Goal: Information Seeking & Learning: Learn about a topic

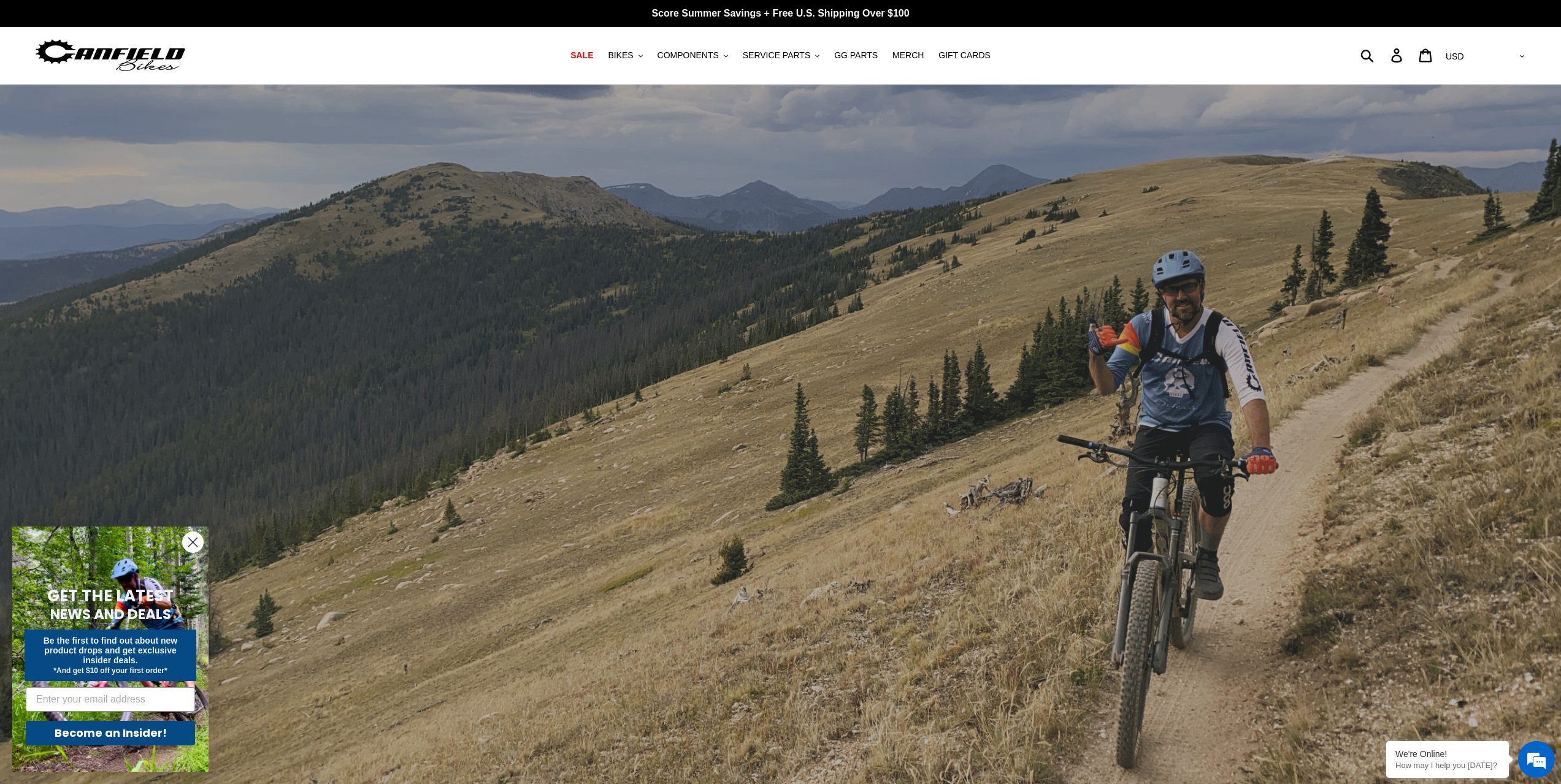
click at [189, 541] on circle "Close dialog" at bounding box center [192, 541] width 20 height 20
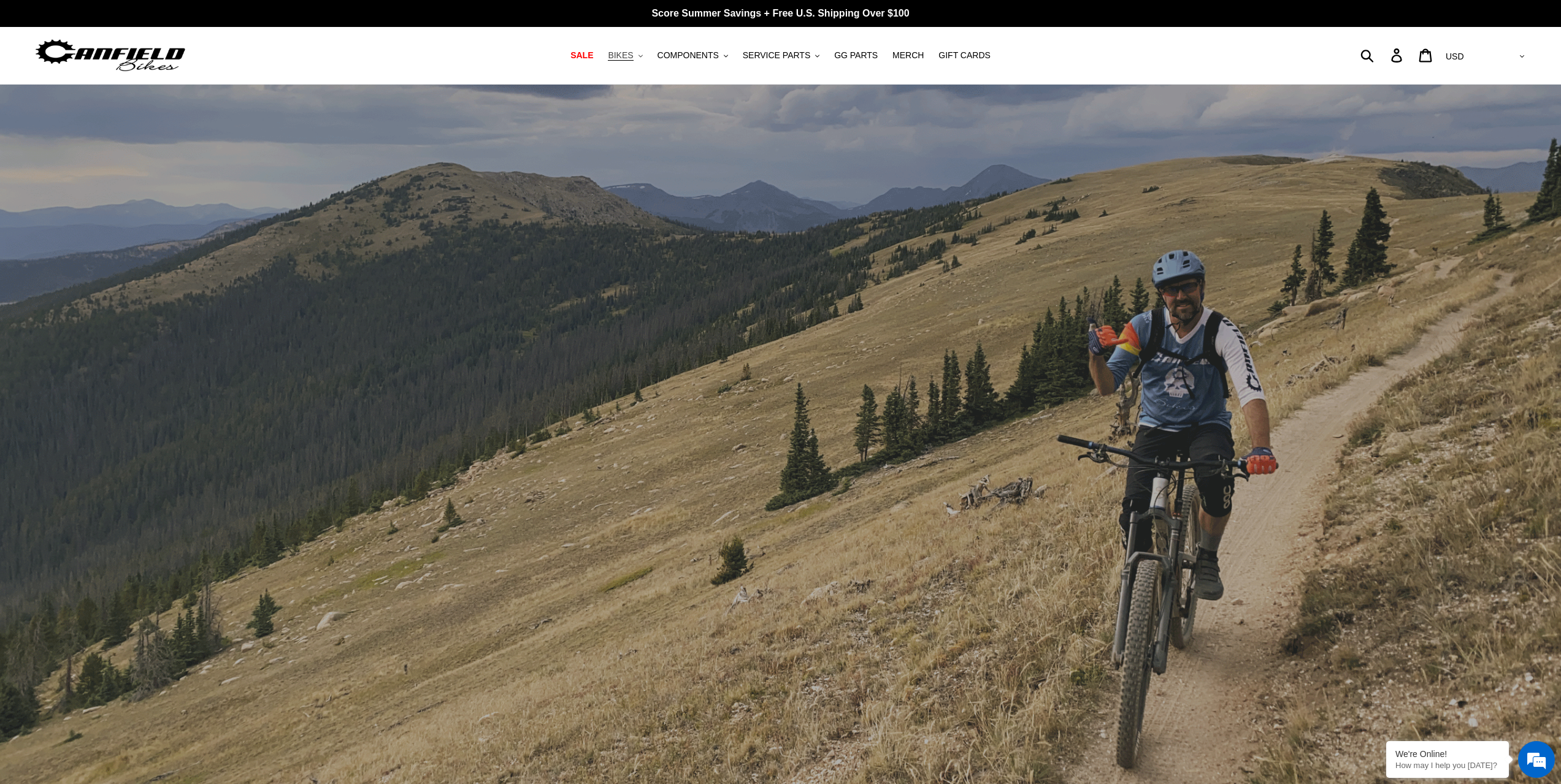
click at [627, 57] on span "BIKES" at bounding box center [620, 55] width 25 height 11
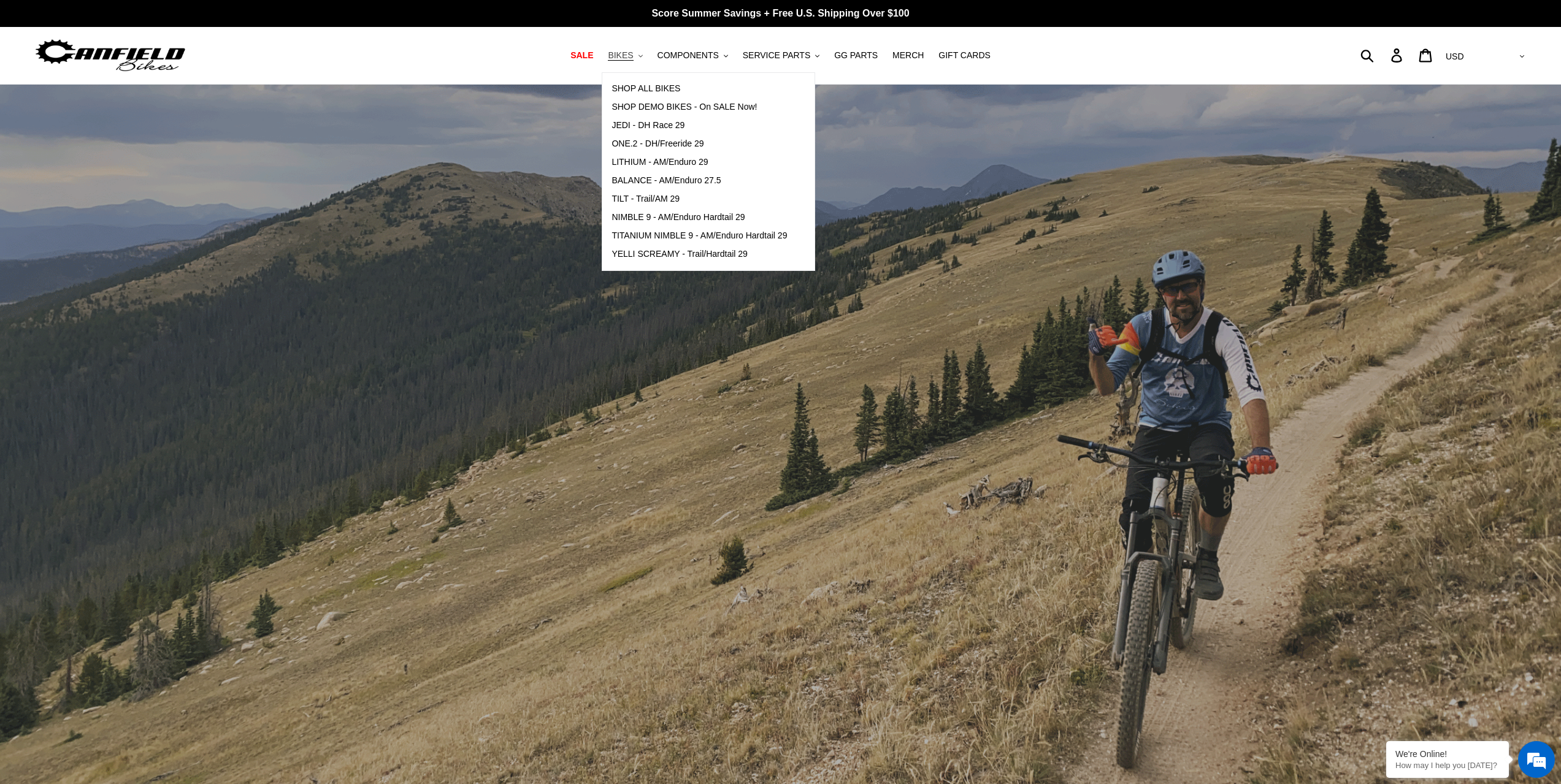
click at [633, 57] on span "BIKES" at bounding box center [620, 55] width 25 height 11
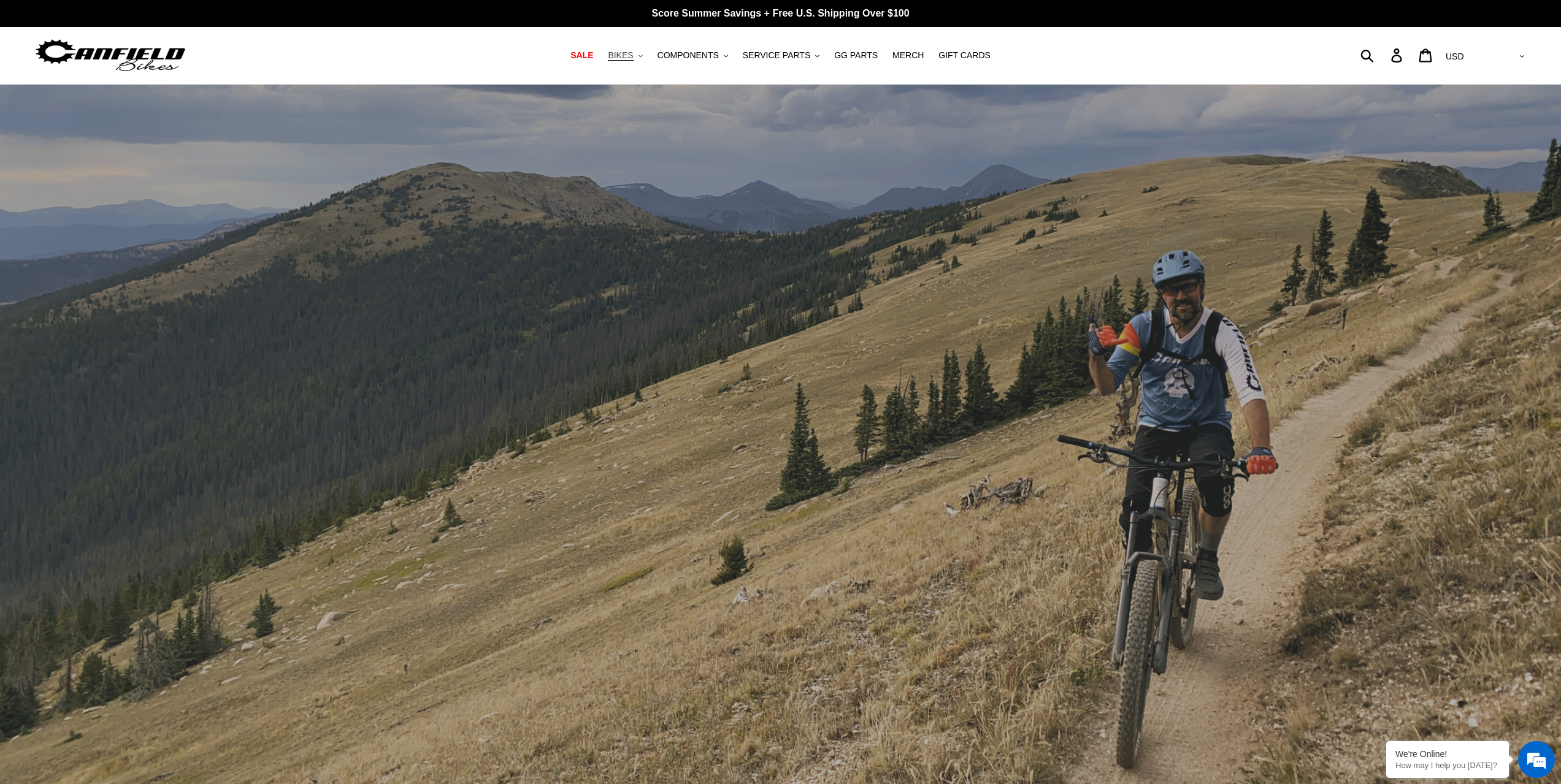
click at [633, 51] on span "BIKES" at bounding box center [620, 55] width 25 height 11
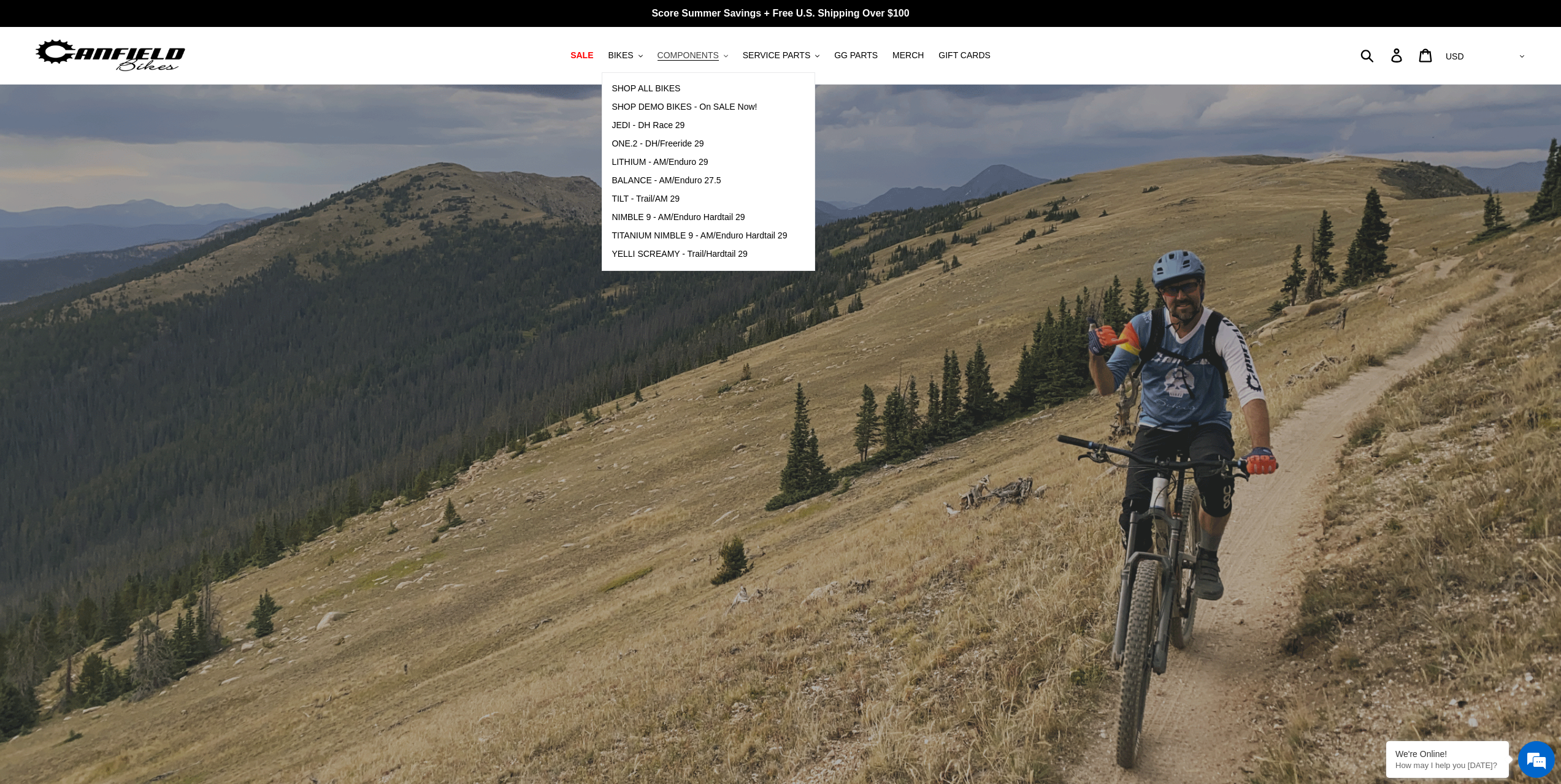
click at [709, 61] on span "COMPONENTS" at bounding box center [688, 55] width 61 height 11
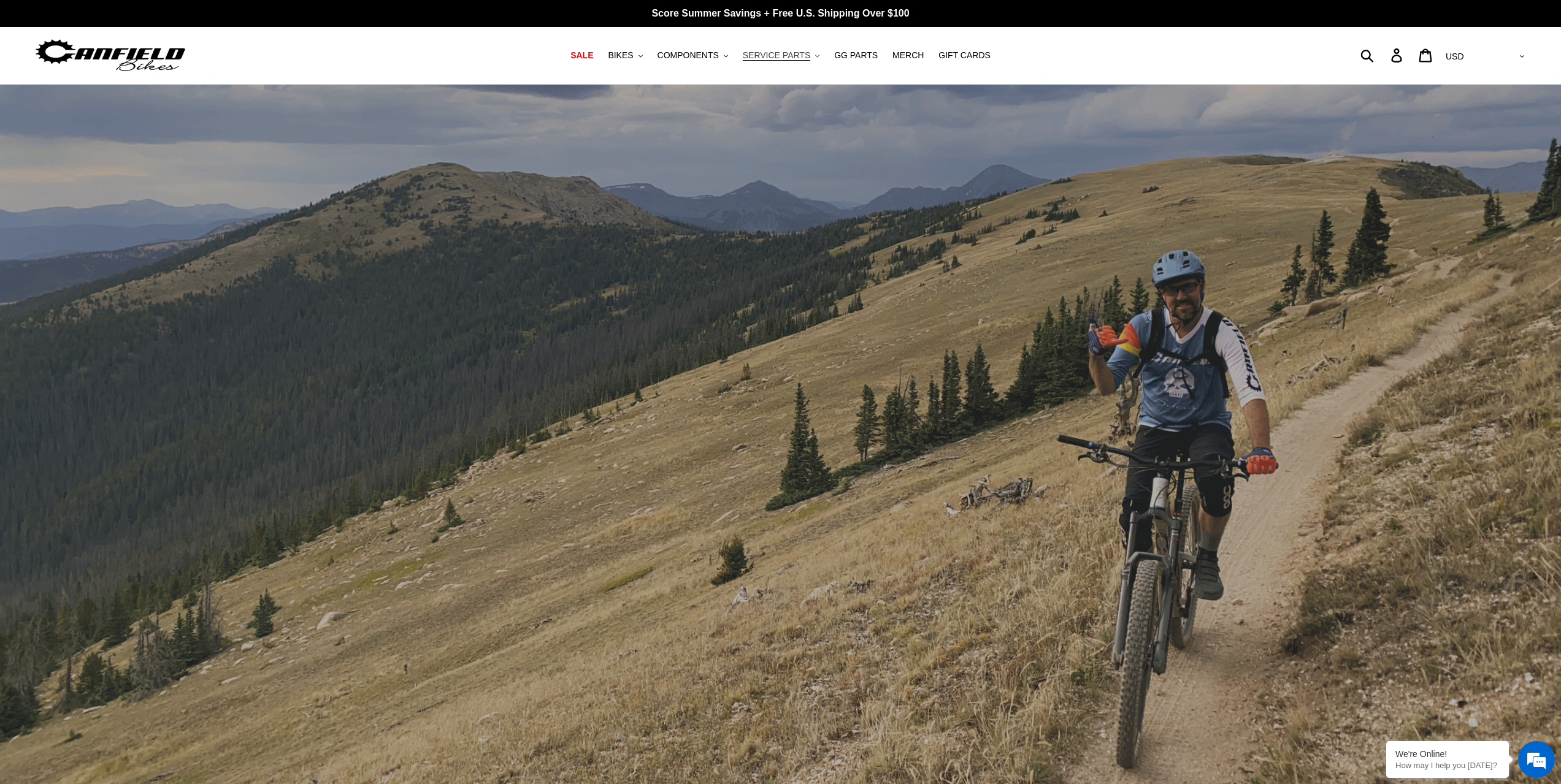
click at [759, 55] on span "SERVICE PARTS" at bounding box center [777, 55] width 68 height 11
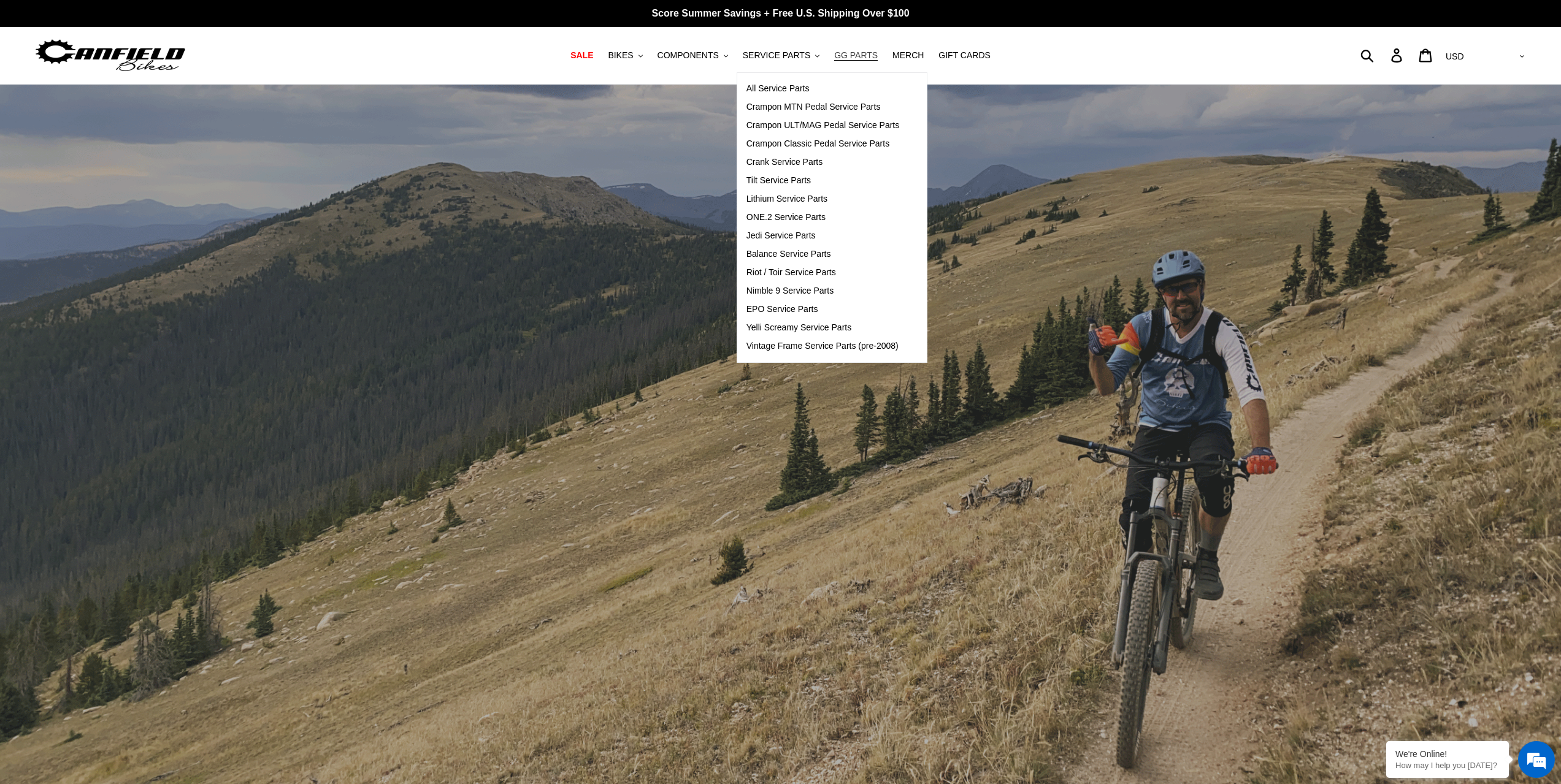
click at [836, 51] on span "GG PARTS" at bounding box center [856, 55] width 44 height 11
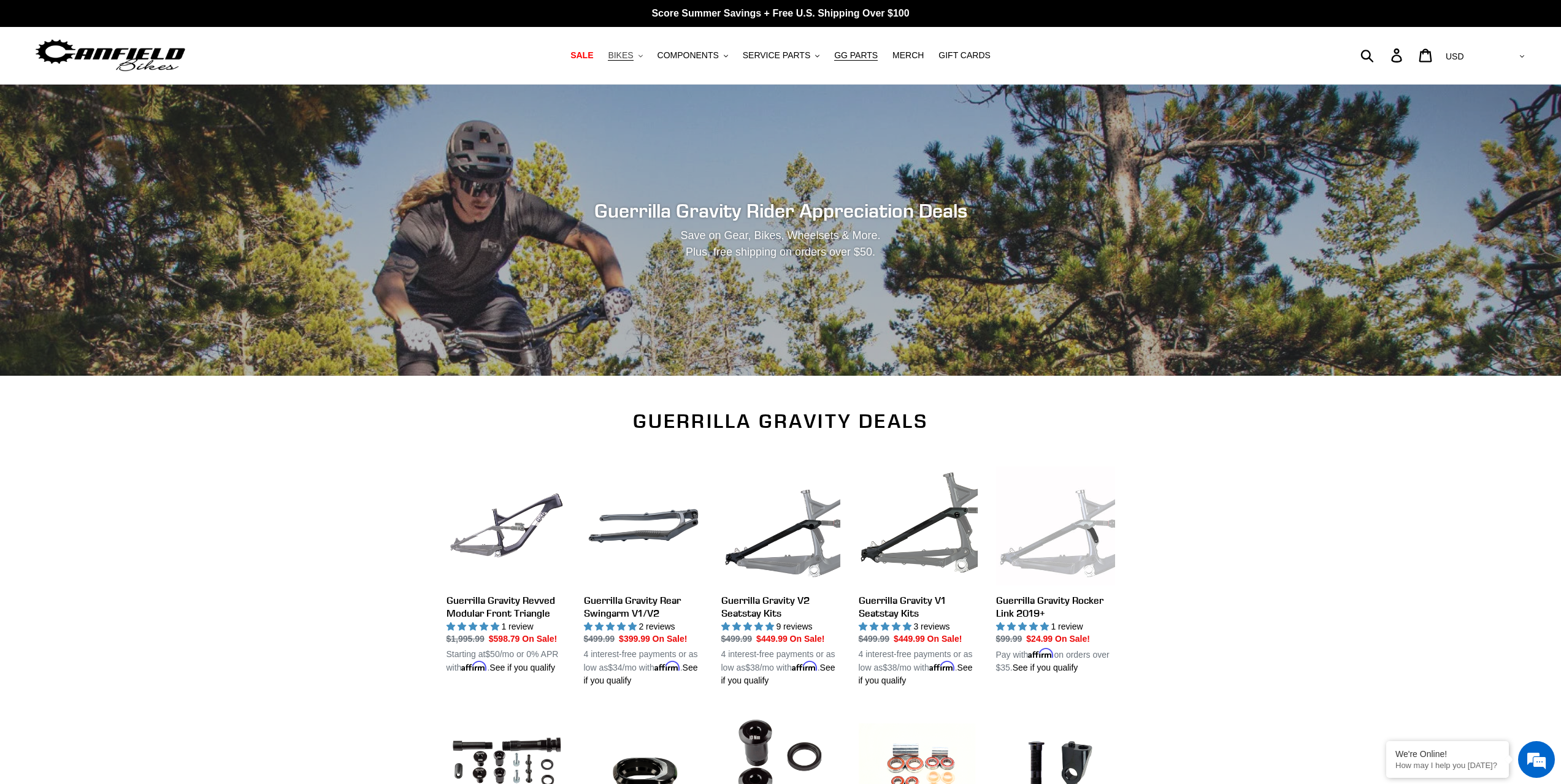
click at [633, 58] on span "BIKES" at bounding box center [620, 55] width 25 height 11
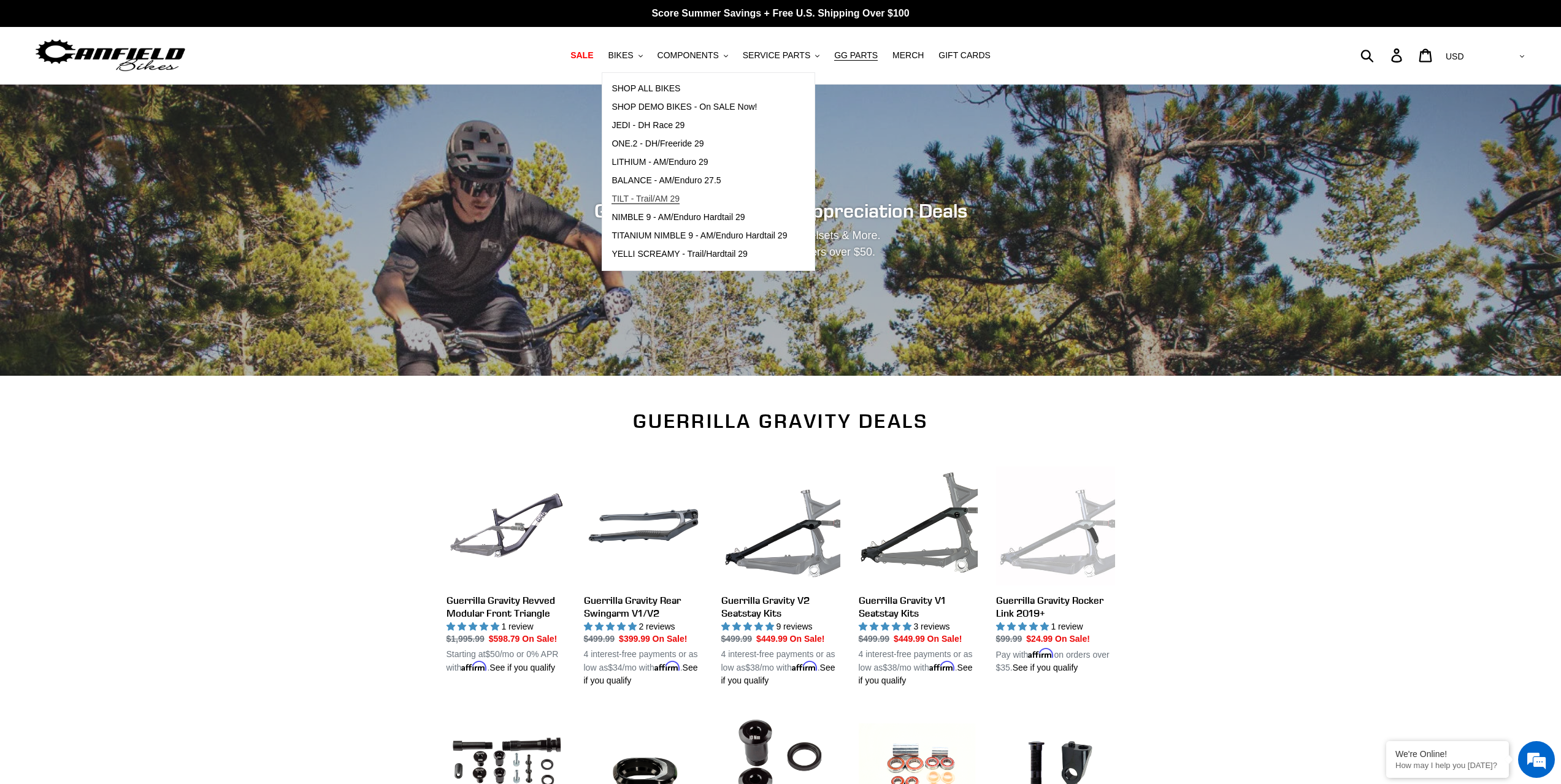
click at [673, 194] on span "TILT - Trail/AM 29" at bounding box center [645, 199] width 68 height 11
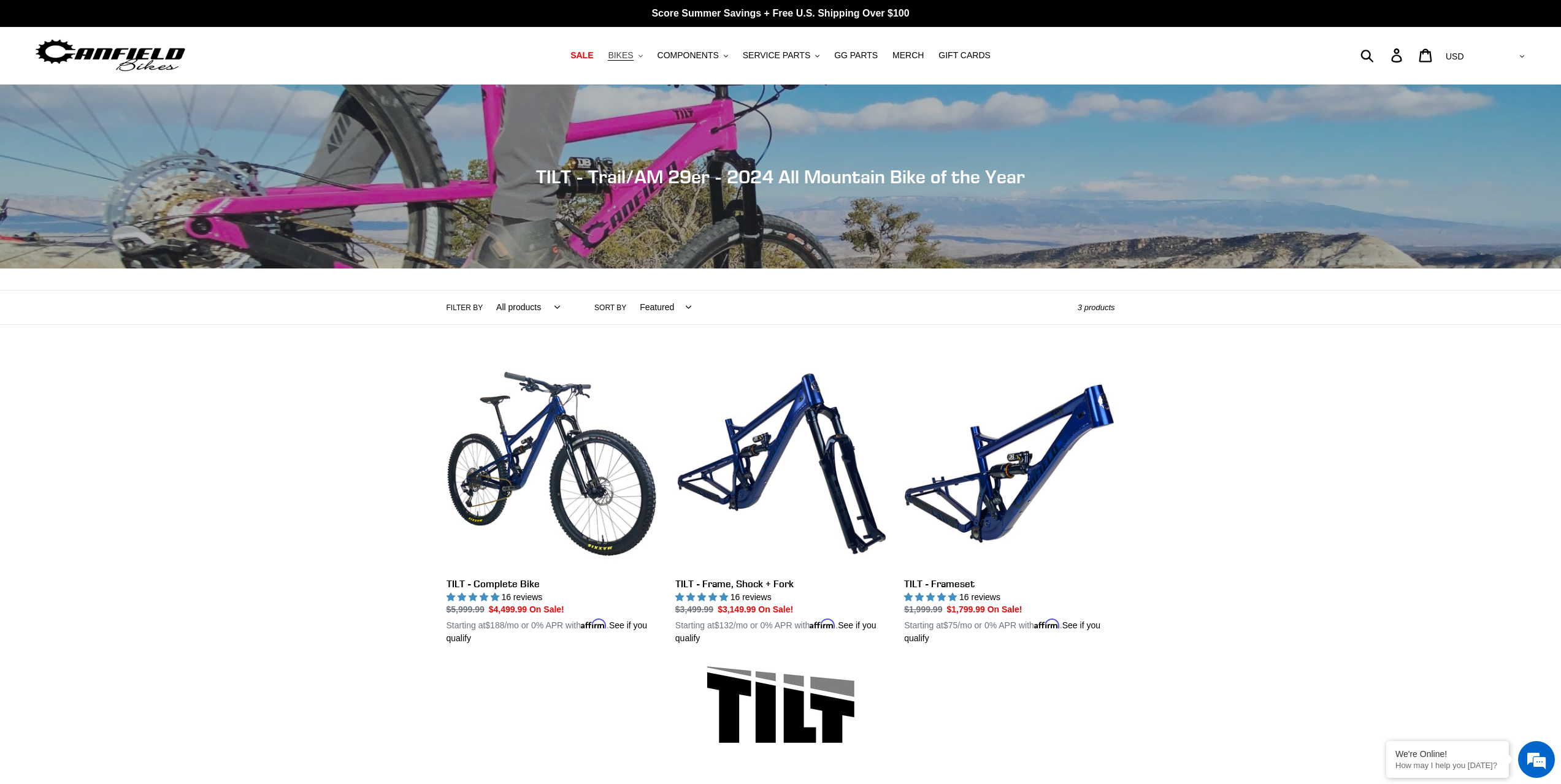
click at [633, 53] on span "BIKES" at bounding box center [620, 55] width 25 height 11
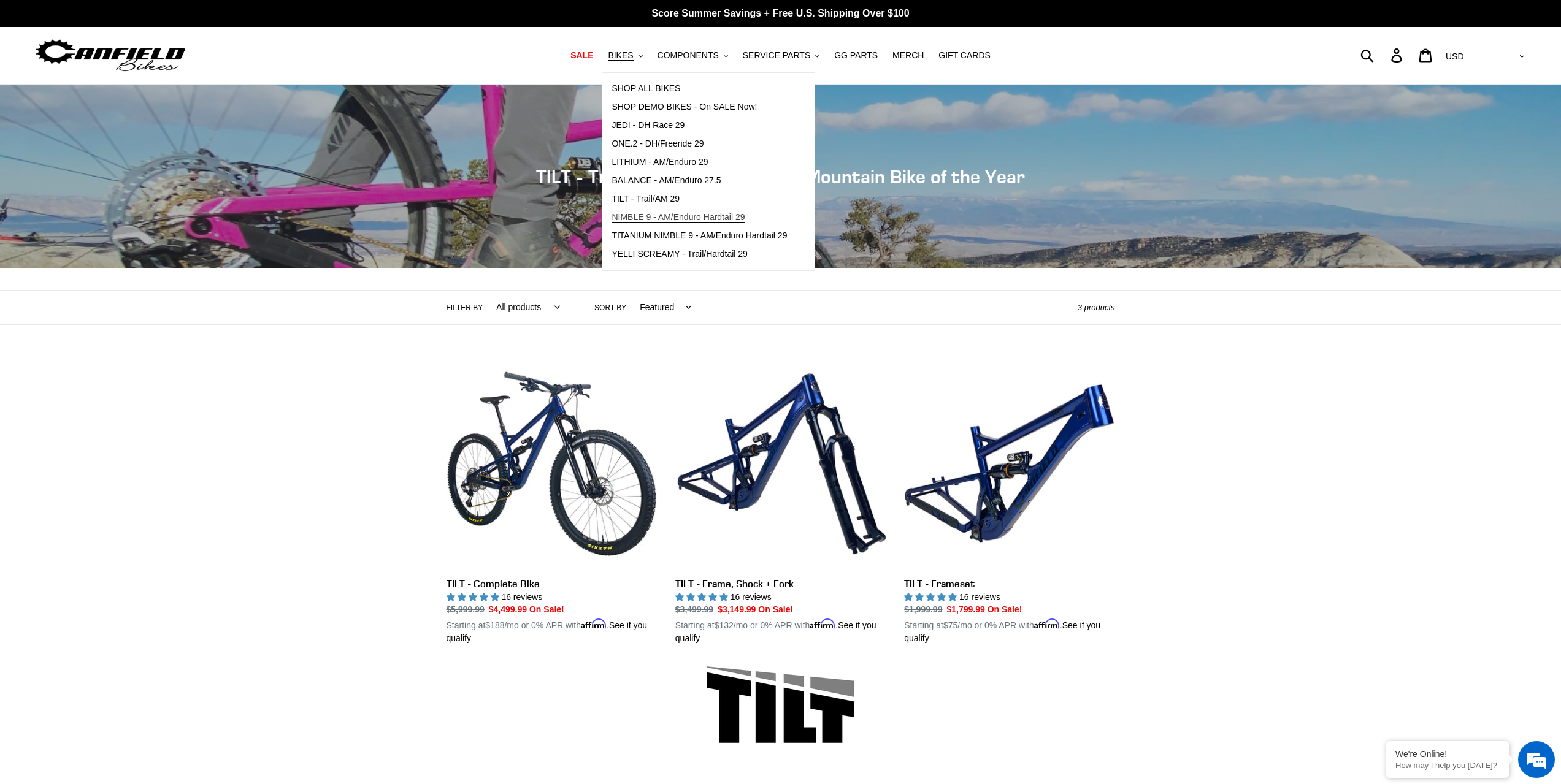
click at [695, 215] on span "NIMBLE 9 - AM/Enduro Hardtail 29" at bounding box center [677, 217] width 133 height 11
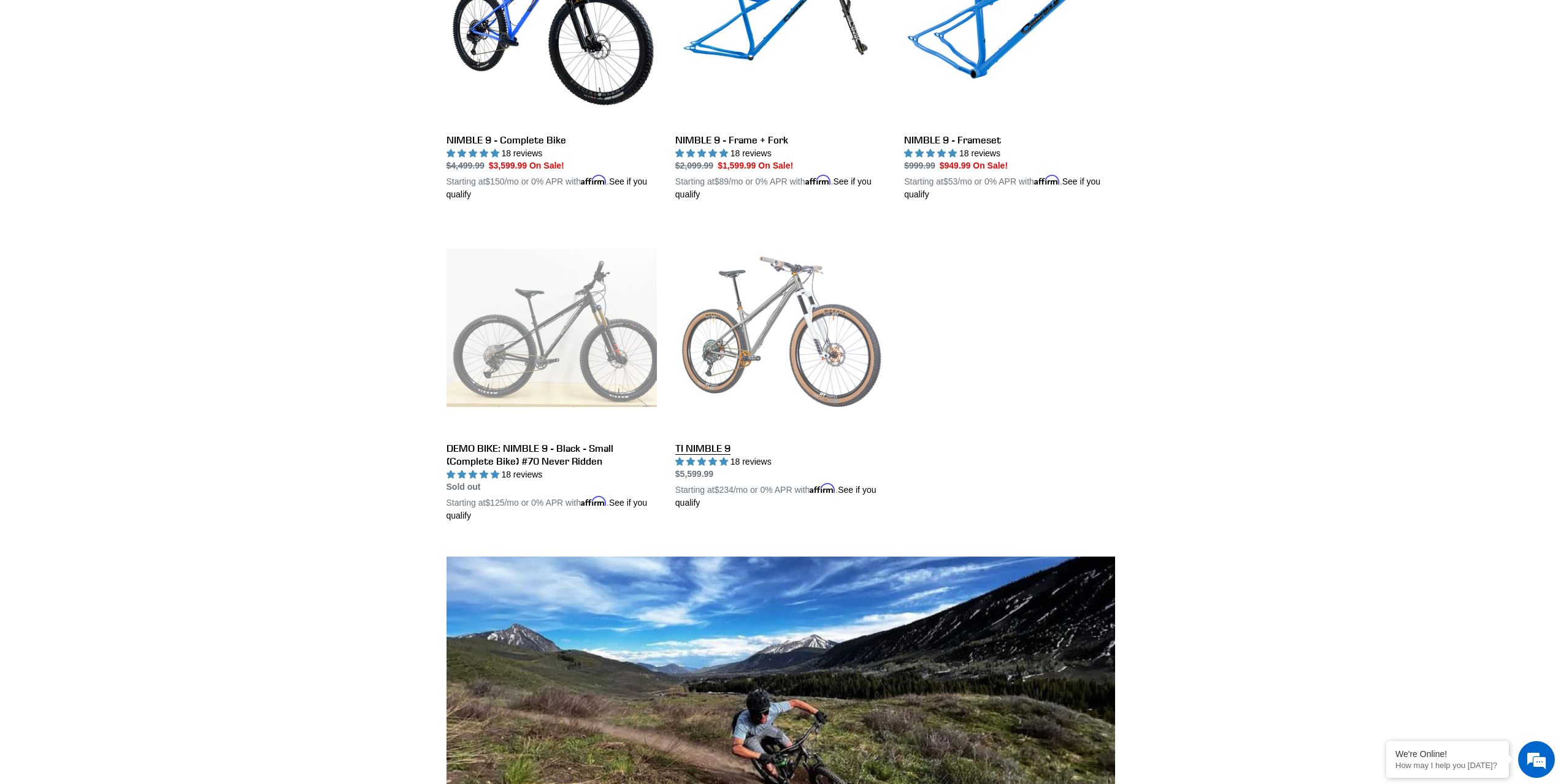
scroll to position [491, 0]
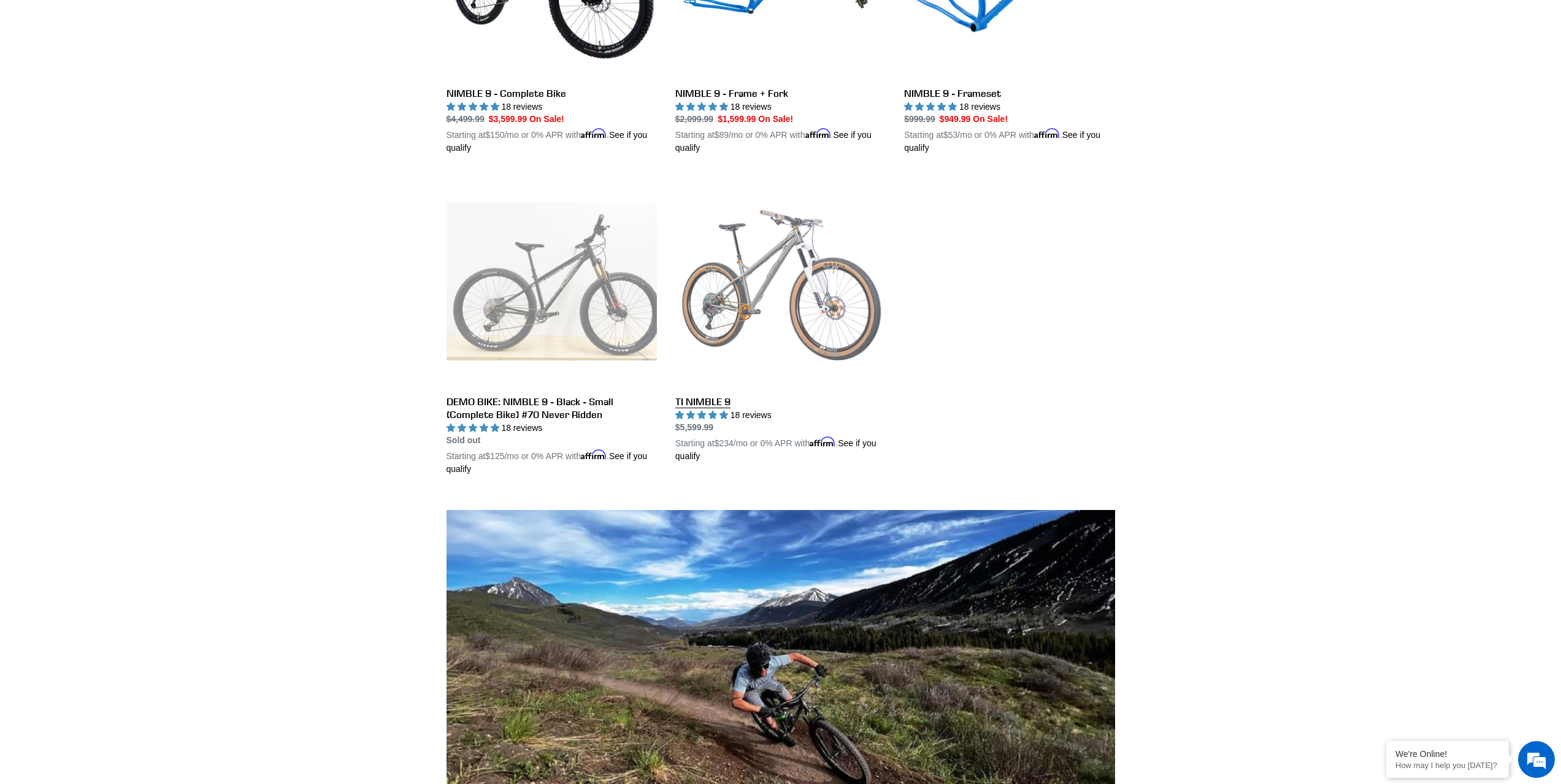
click at [717, 398] on link "TI NIMBLE 9" at bounding box center [780, 319] width 210 height 287
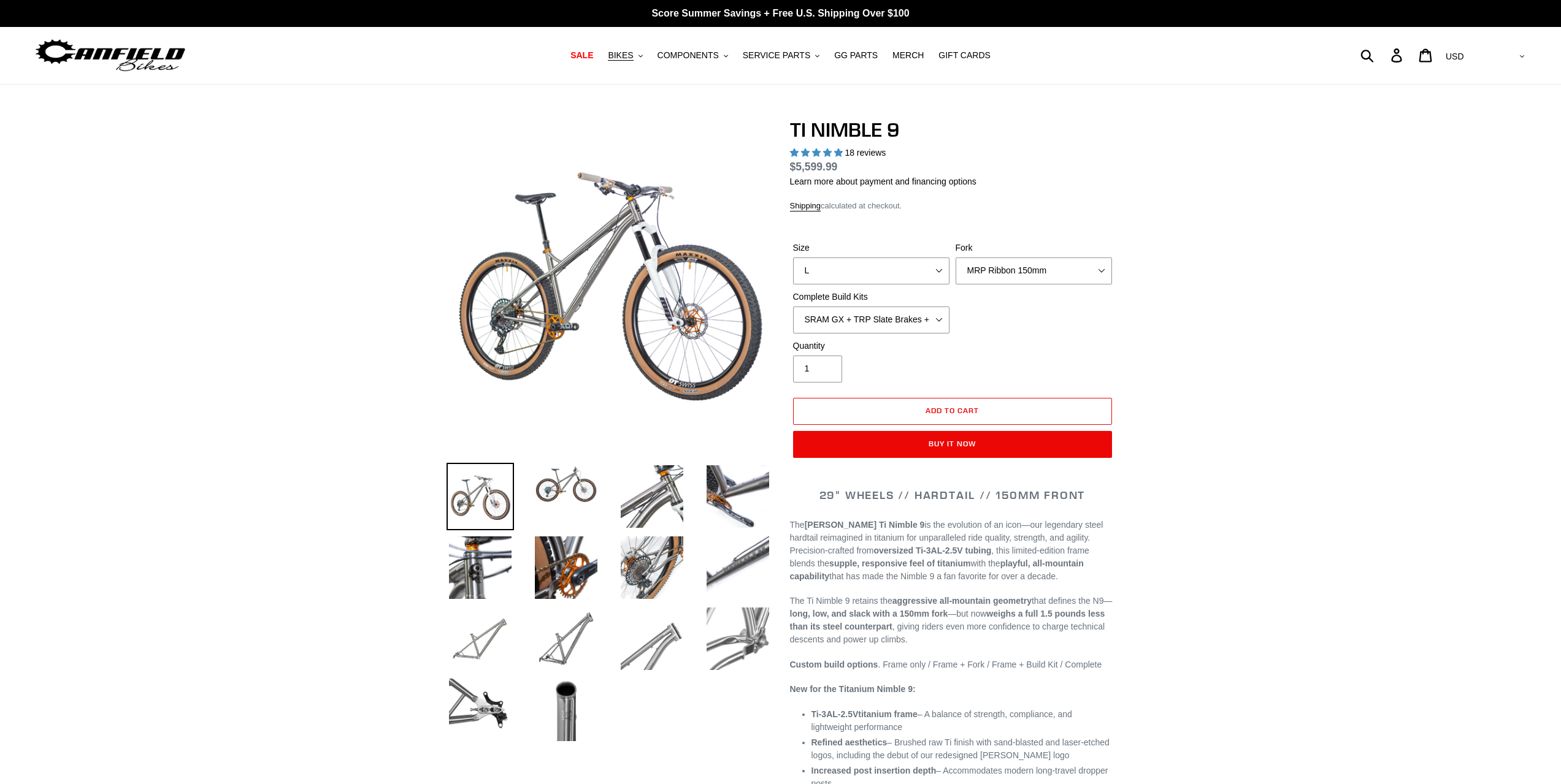
select select "highest-rating"
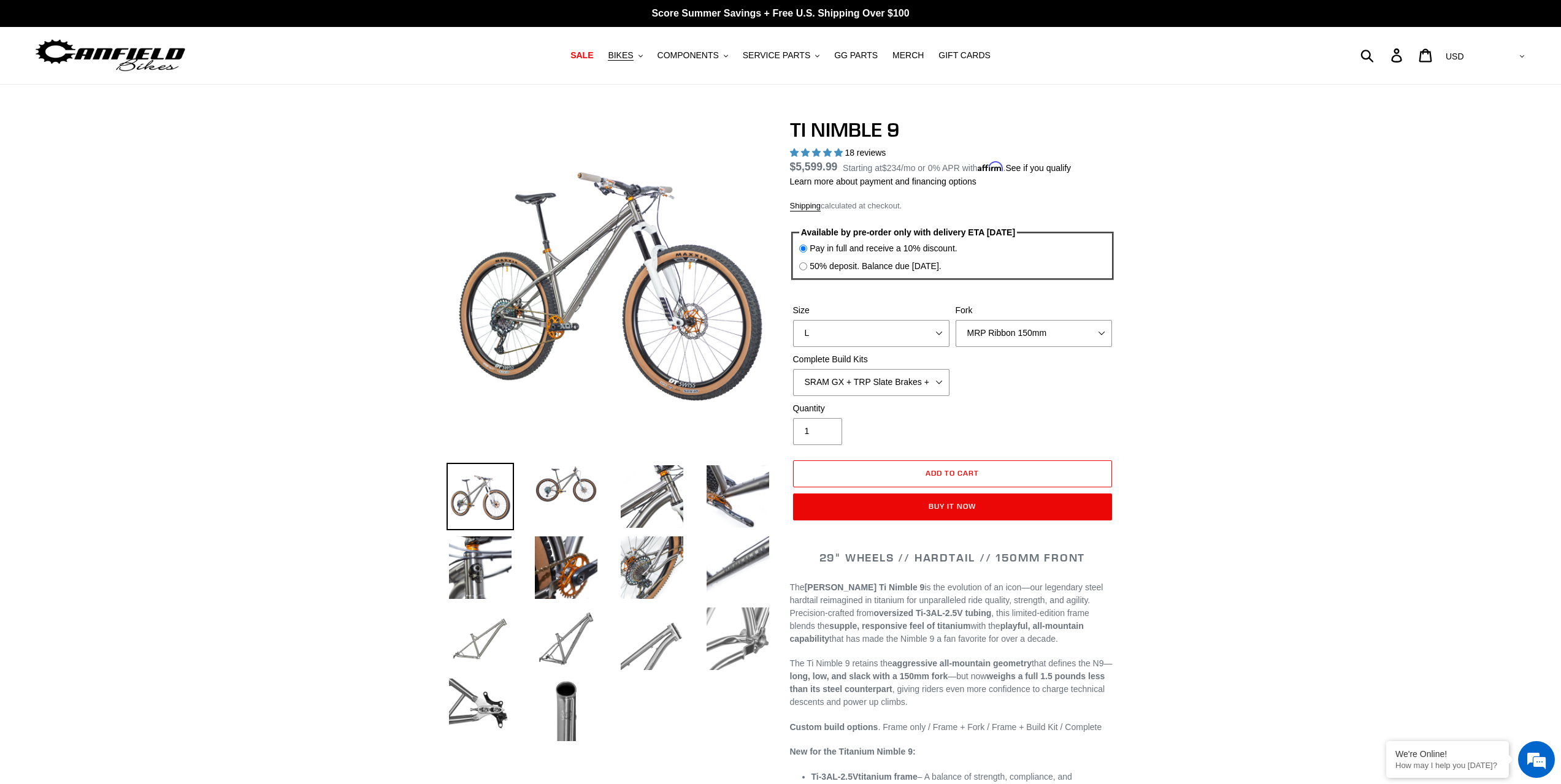
click at [554, 506] on li at bounding box center [557, 487] width 86 height 47
click at [560, 497] on img at bounding box center [566, 484] width 68 height 43
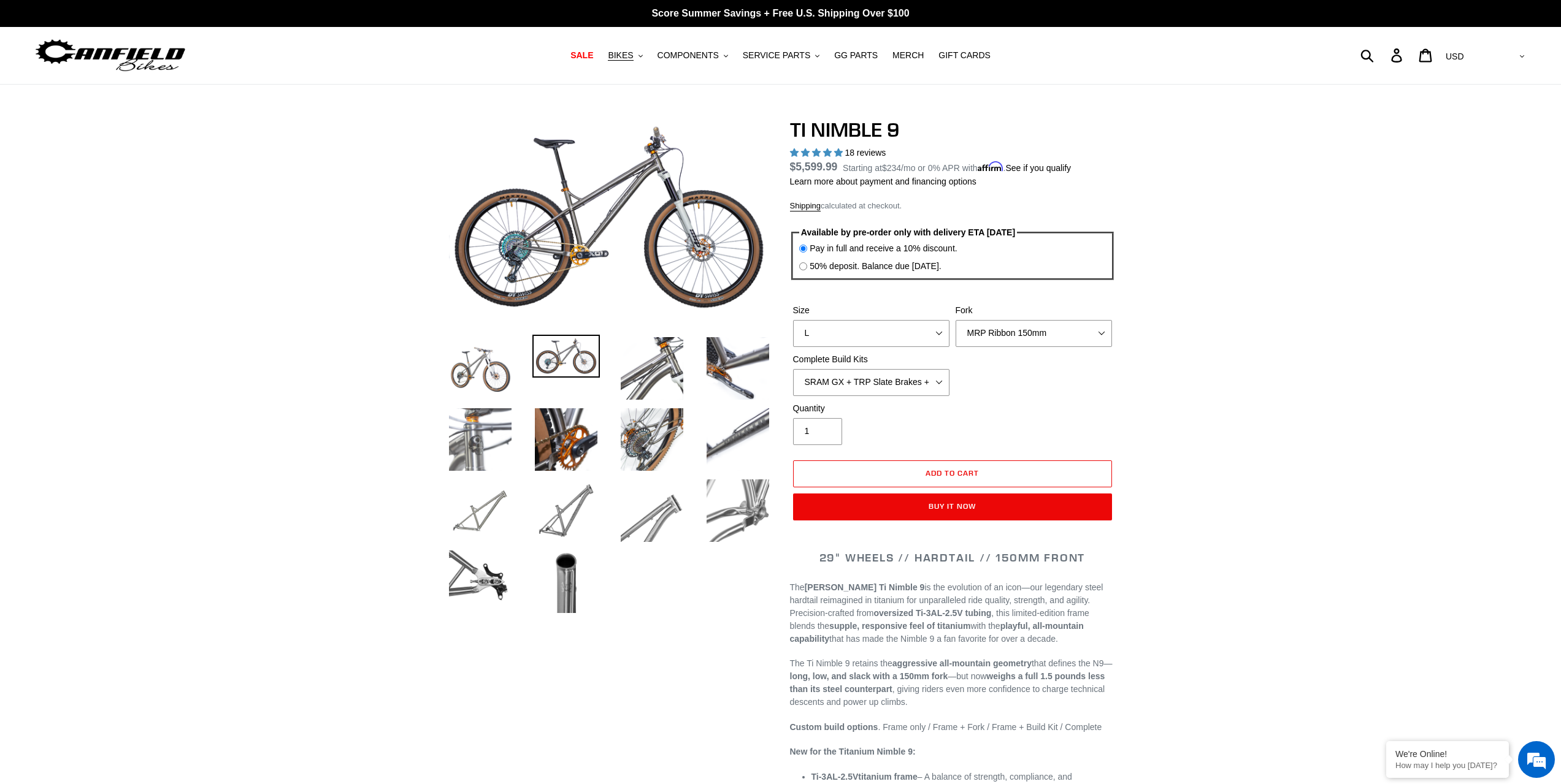
click at [498, 439] on img at bounding box center [480, 439] width 68 height 68
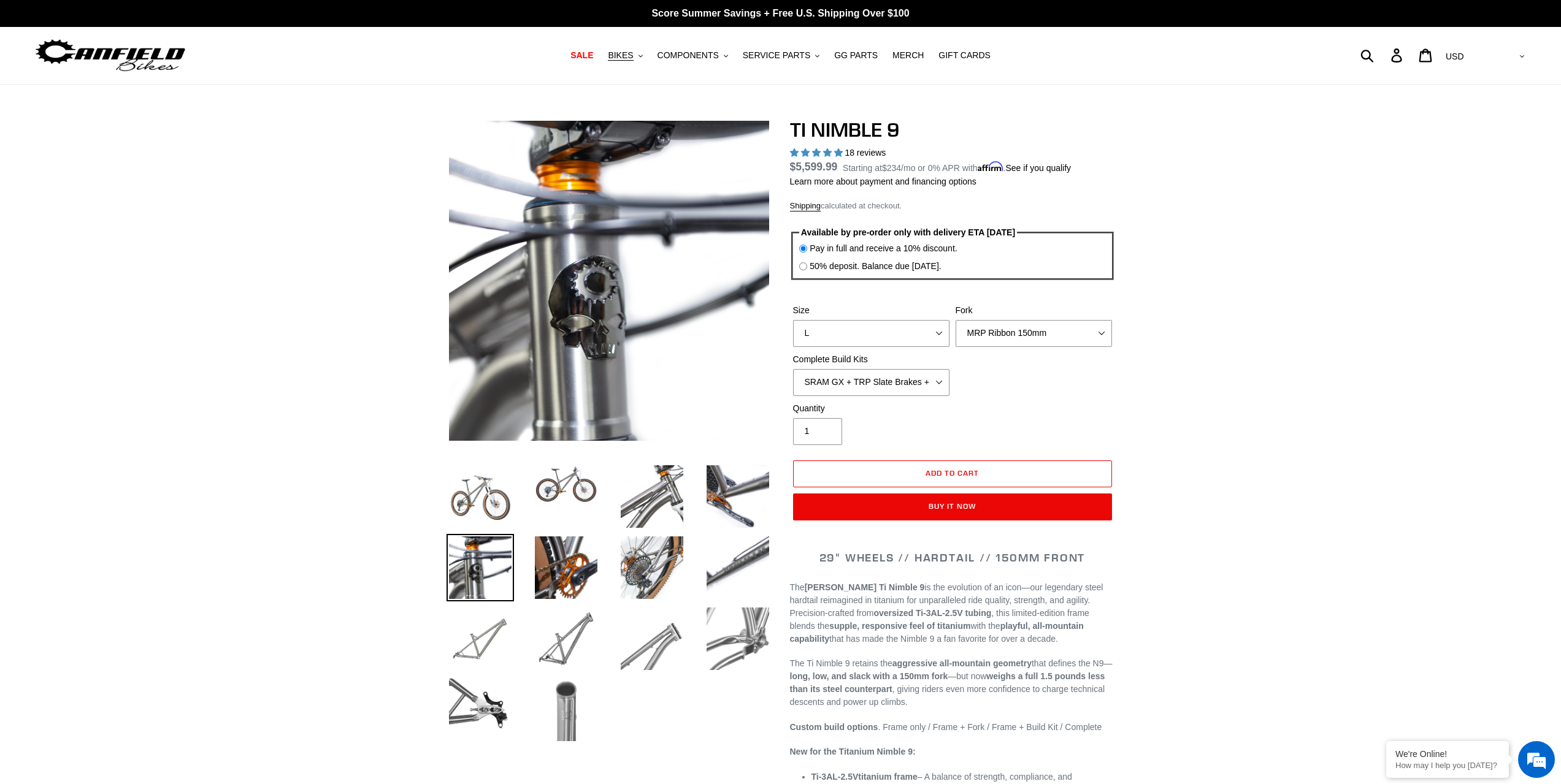
click at [571, 690] on img at bounding box center [566, 710] width 68 height 68
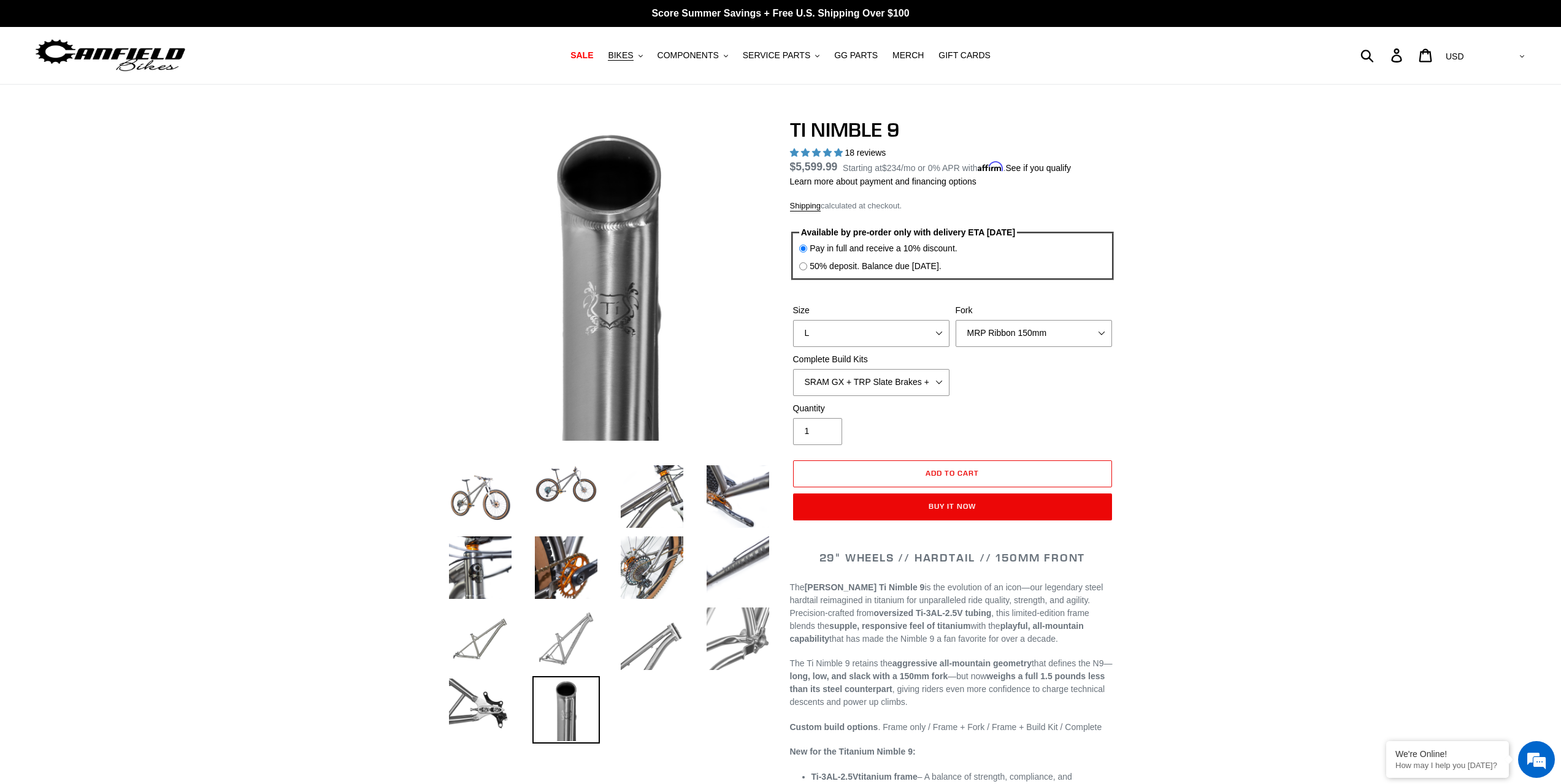
click at [570, 635] on img at bounding box center [566, 639] width 68 height 68
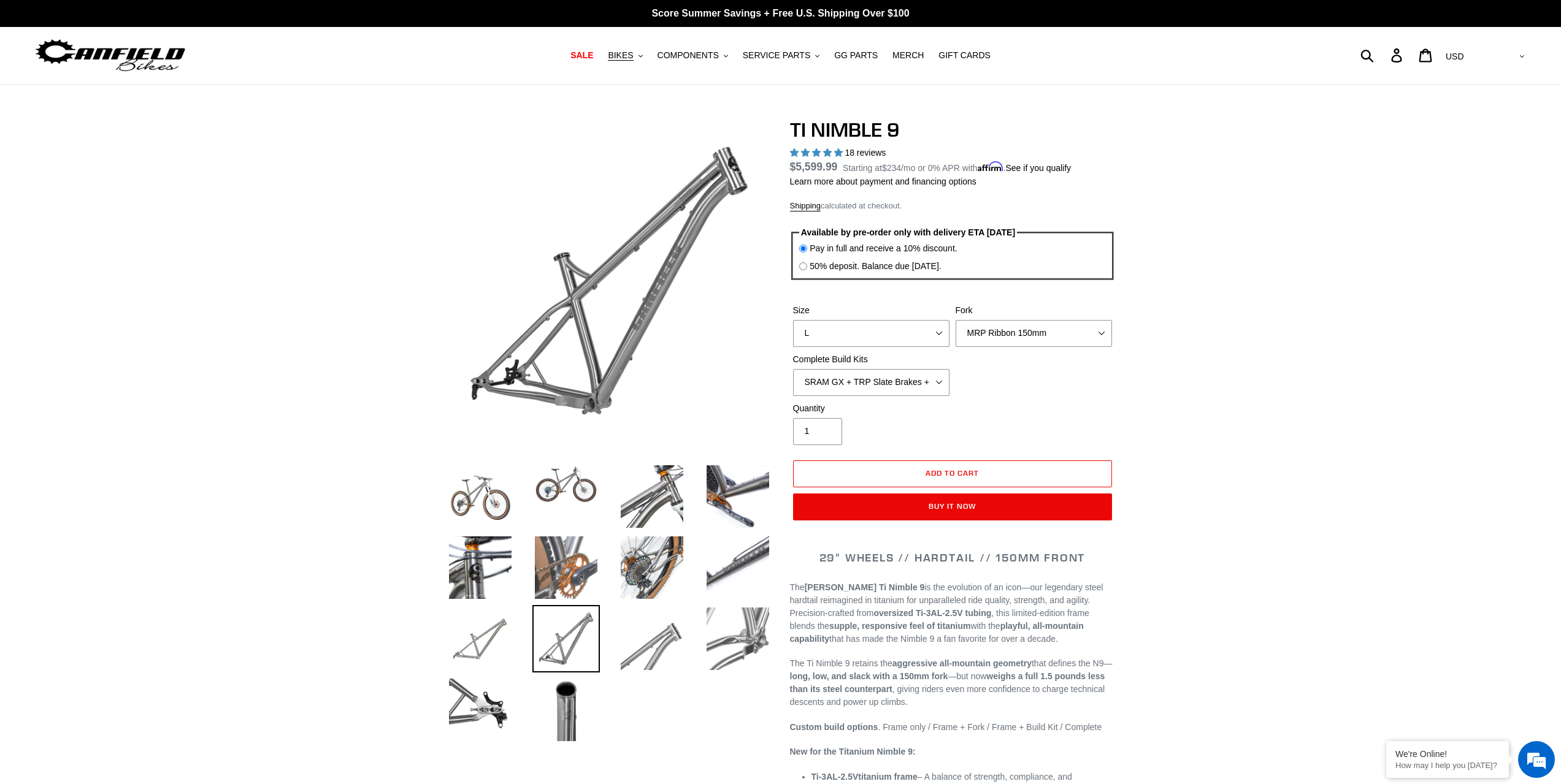
click at [563, 562] on img at bounding box center [566, 567] width 68 height 68
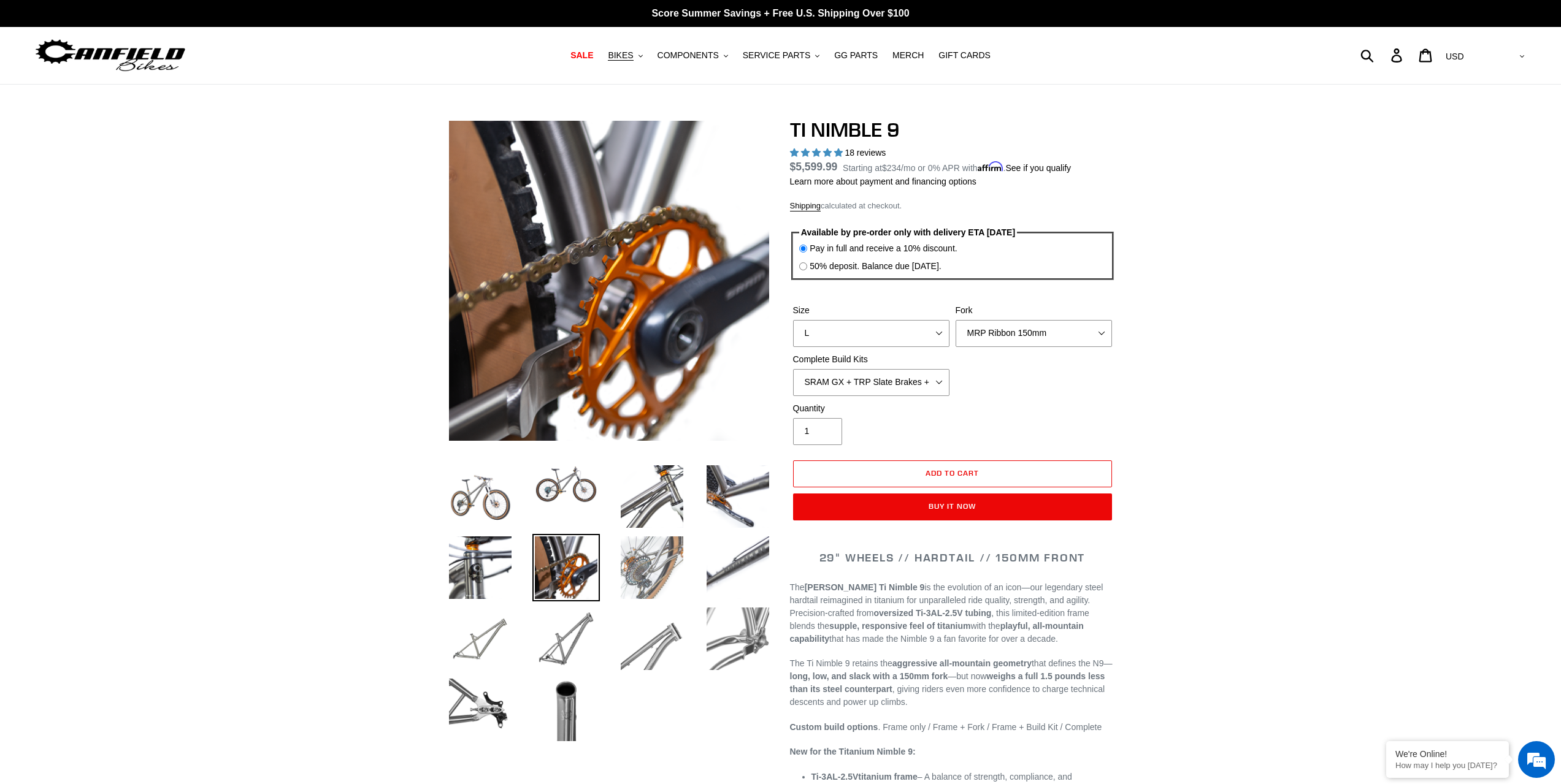
click at [627, 556] on img at bounding box center [652, 567] width 68 height 68
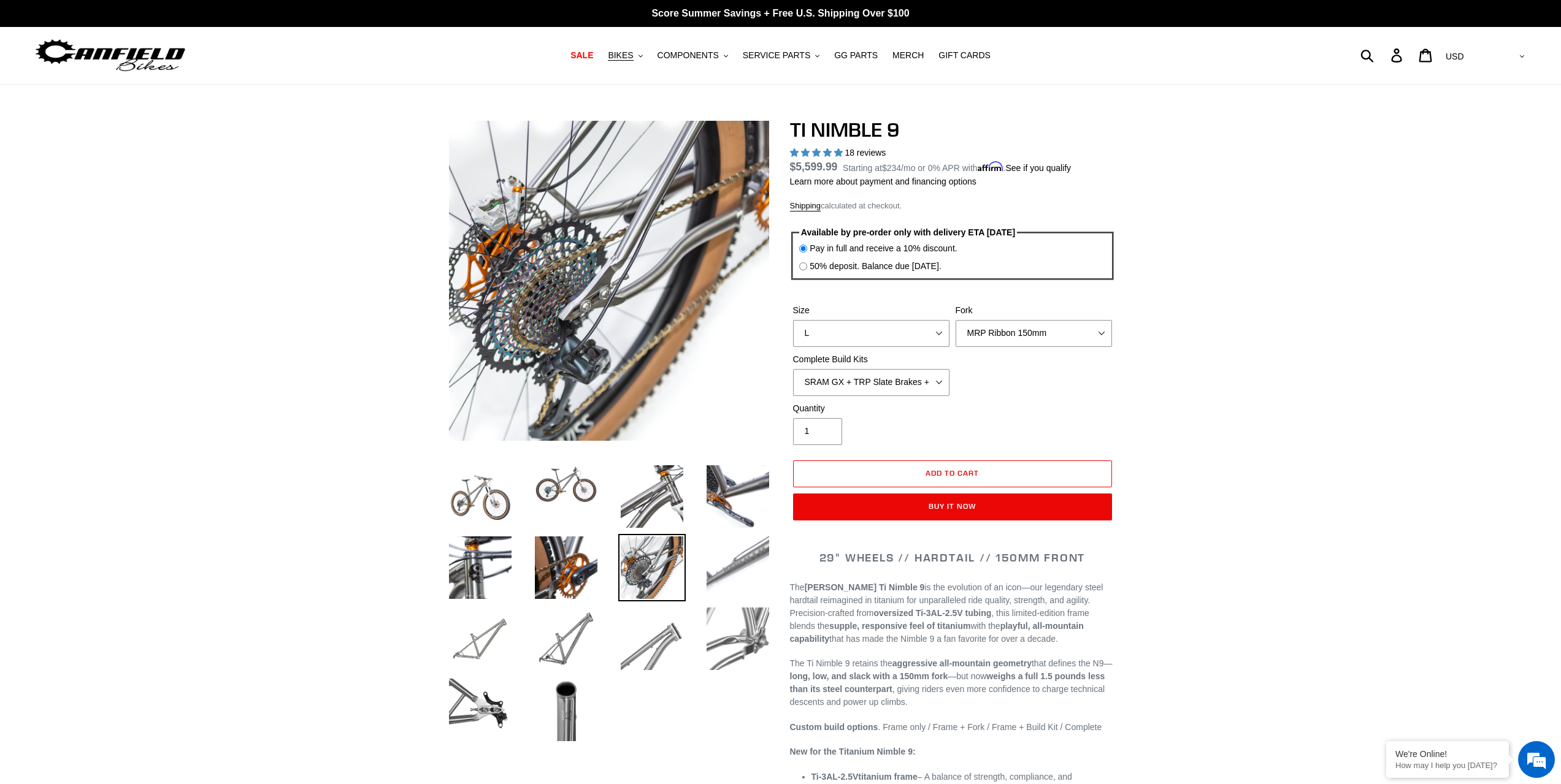
click at [722, 537] on img at bounding box center [738, 567] width 68 height 68
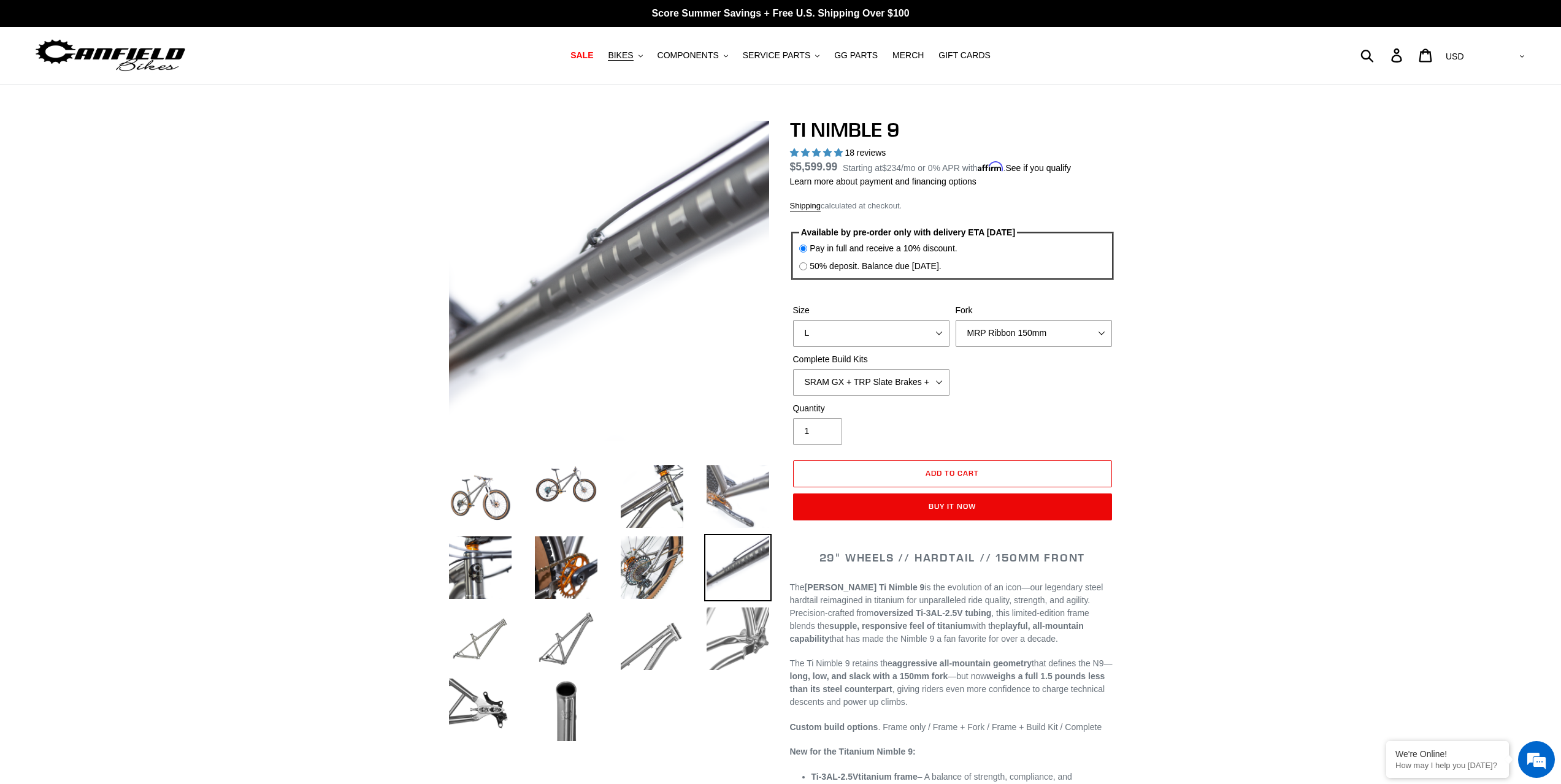
click at [746, 489] on img at bounding box center [738, 497] width 68 height 68
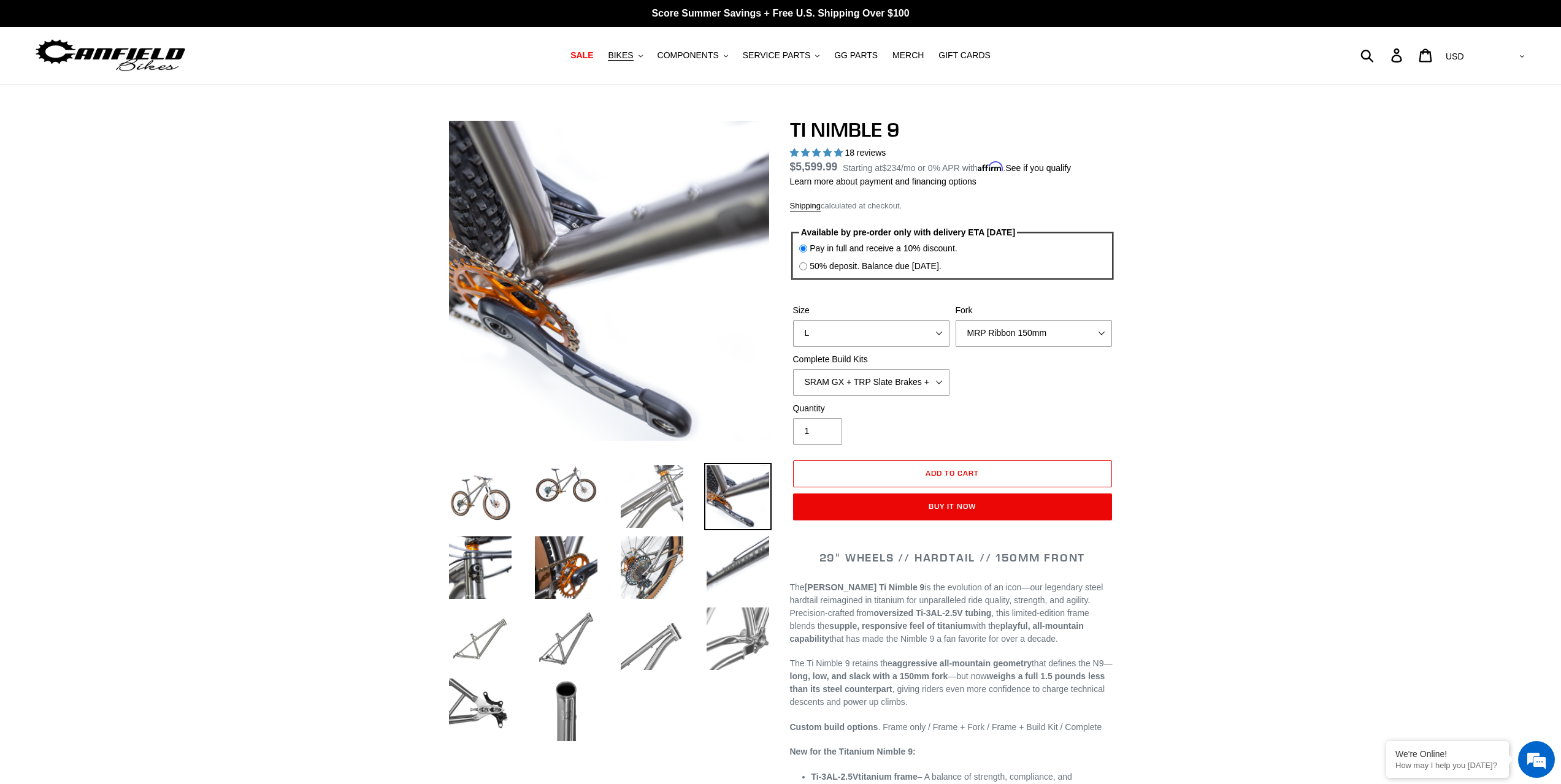
click at [669, 491] on img at bounding box center [652, 497] width 68 height 68
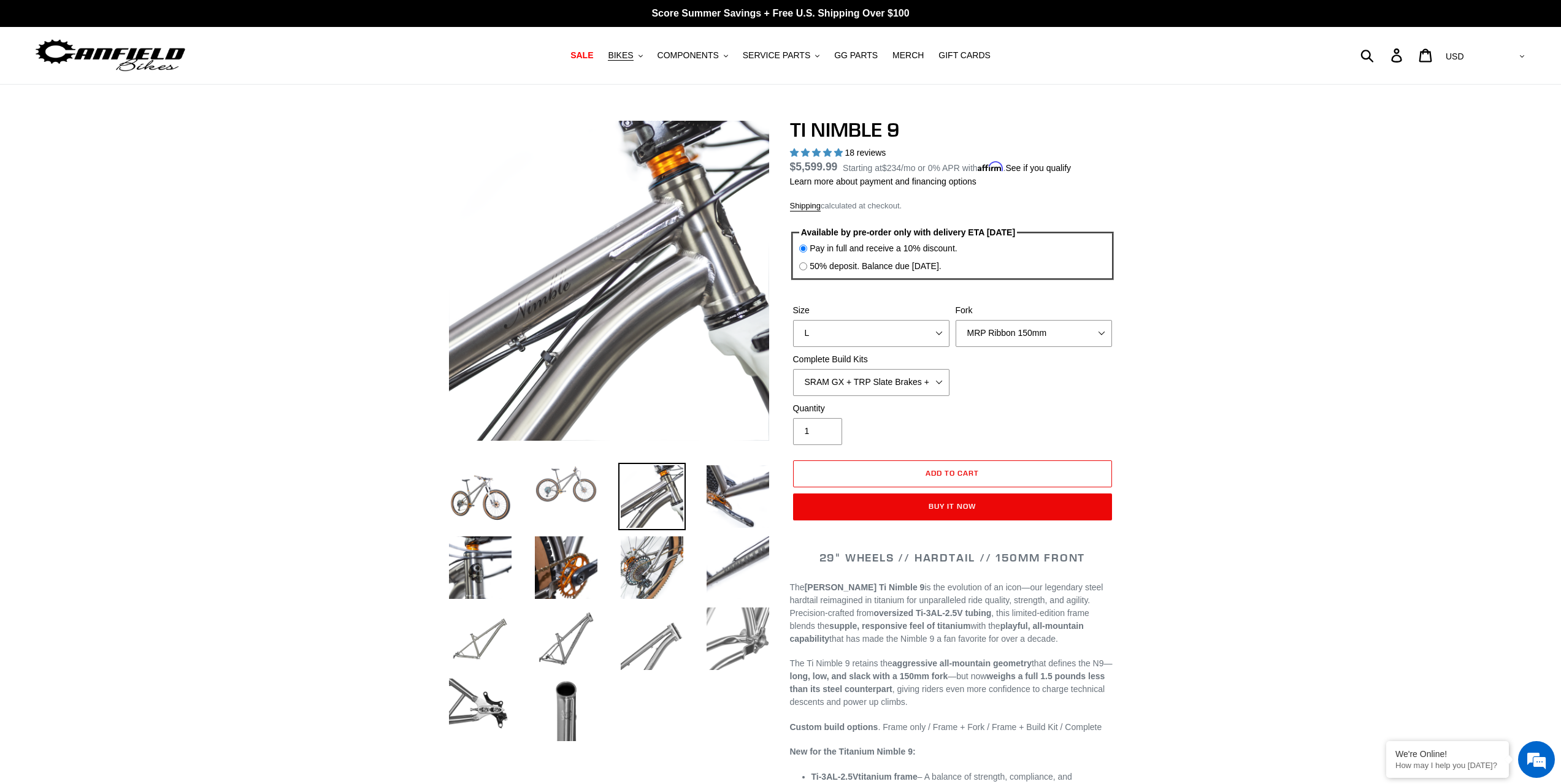
click at [567, 496] on img at bounding box center [566, 484] width 68 height 43
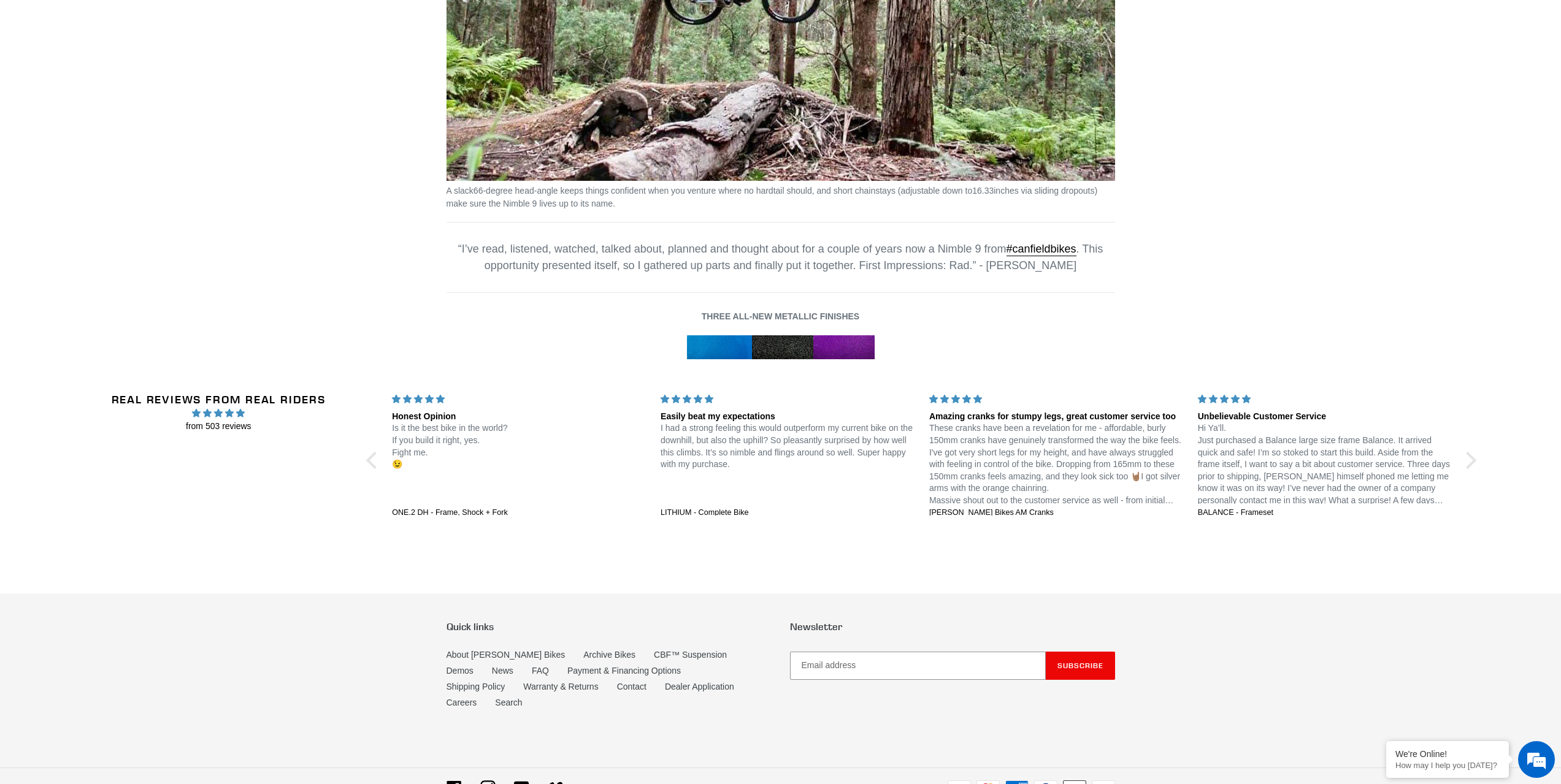
scroll to position [1826, 0]
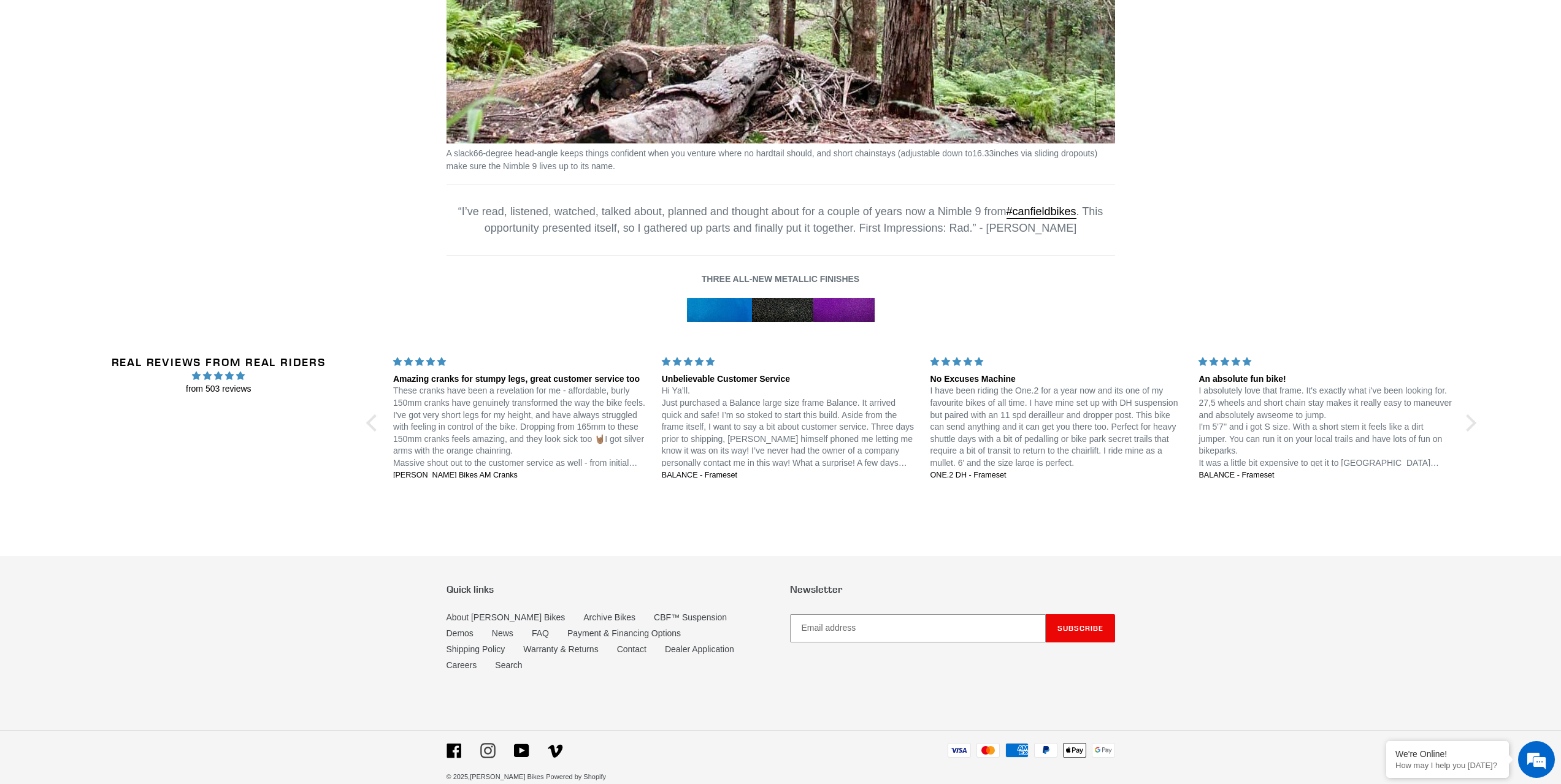
click at [490, 743] on icon at bounding box center [488, 751] width 15 height 15
